Goal: Register for event/course

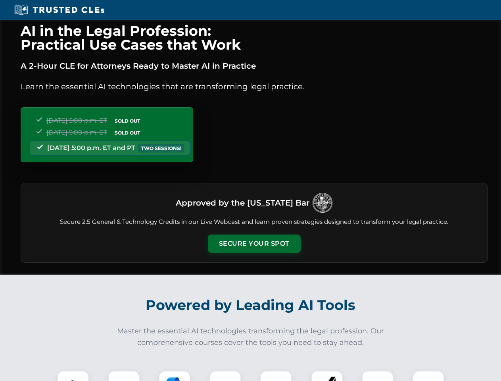
click at [254, 243] on button "Secure Your Spot" at bounding box center [254, 243] width 93 height 18
